Goal: Task Accomplishment & Management: Manage account settings

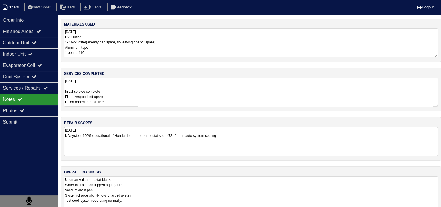
scroll to position [0, 0]
click at [14, 8] on li "Orders" at bounding box center [11, 7] width 23 height 8
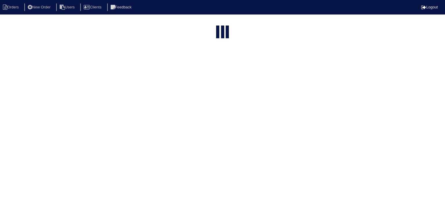
select select "15"
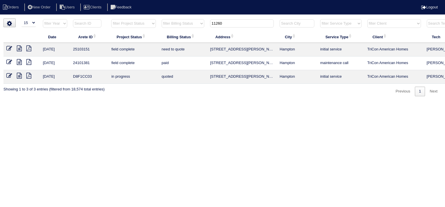
click at [231, 25] on input "11260" at bounding box center [242, 23] width 64 height 8
type input "4365"
click at [19, 63] on icon at bounding box center [19, 62] width 5 height 6
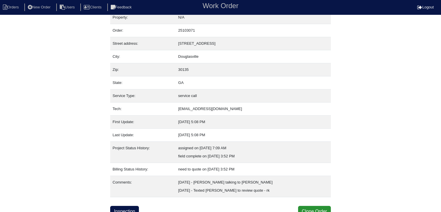
scroll to position [12, 0]
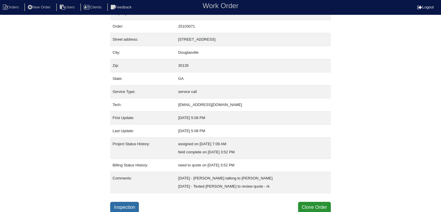
click at [131, 207] on link "Inspection" at bounding box center [124, 207] width 29 height 11
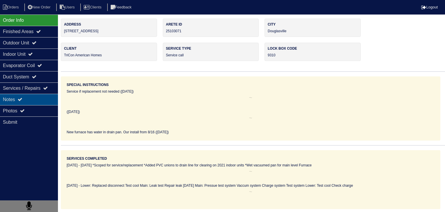
click at [40, 99] on div "Notes" at bounding box center [29, 99] width 58 height 11
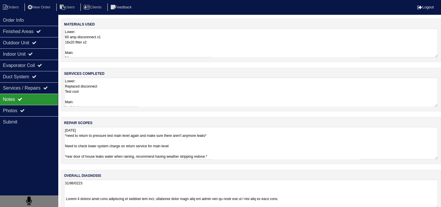
click at [178, 134] on textarea "8/19/25 *need to return to pressure test main level again and make sure there a…" at bounding box center [251, 143] width 374 height 32
click at [246, 152] on textarea "8/19/25 *need to return to pressure test main level again and make sure there a…" at bounding box center [251, 143] width 374 height 32
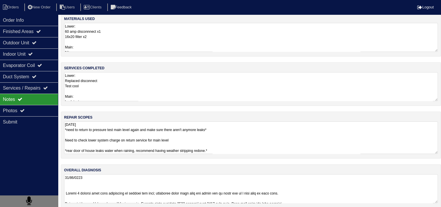
scroll to position [11, 0]
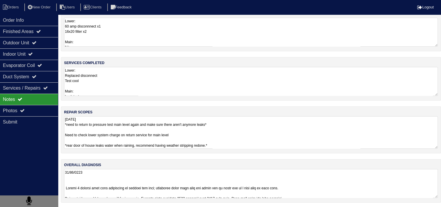
click at [190, 188] on textarea at bounding box center [251, 183] width 374 height 29
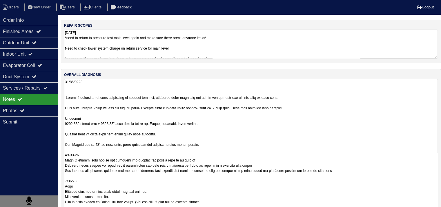
scroll to position [98, 0]
click at [254, 121] on textarea at bounding box center [251, 184] width 374 height 210
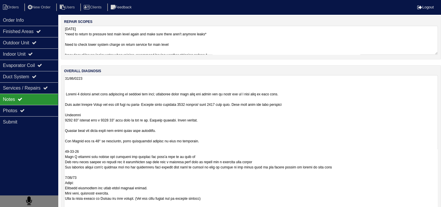
scroll to position [0, 0]
click at [202, 142] on textarea at bounding box center [251, 180] width 374 height 210
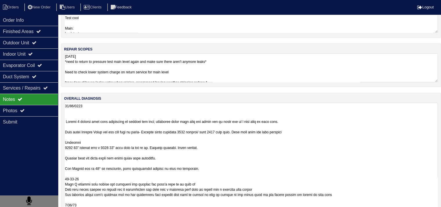
scroll to position [72, 0]
